Goal: Information Seeking & Learning: Find specific fact

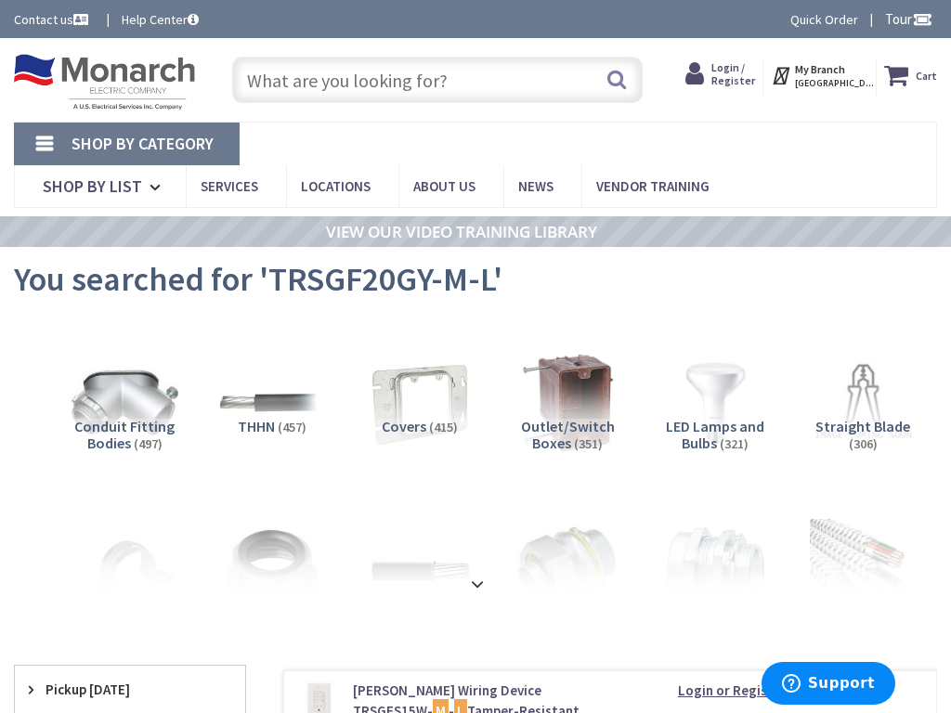
type input "E Olney Ave, Philadelphia, PA 19120, USA"
